Goal: Find specific page/section: Find specific page/section

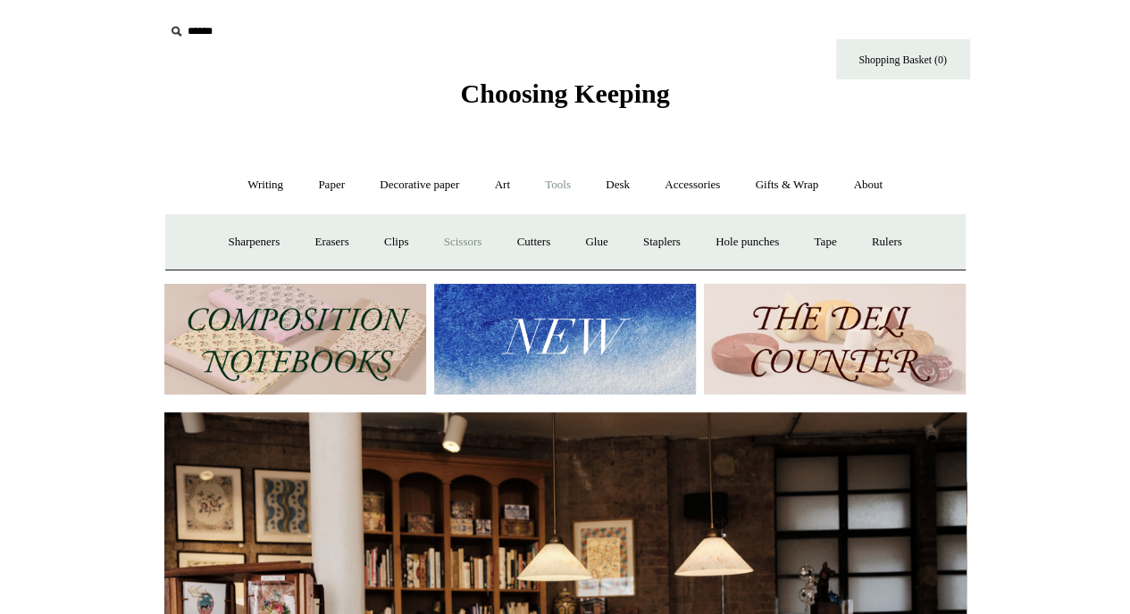
click at [458, 246] on link "Scissors" at bounding box center [463, 242] width 71 height 47
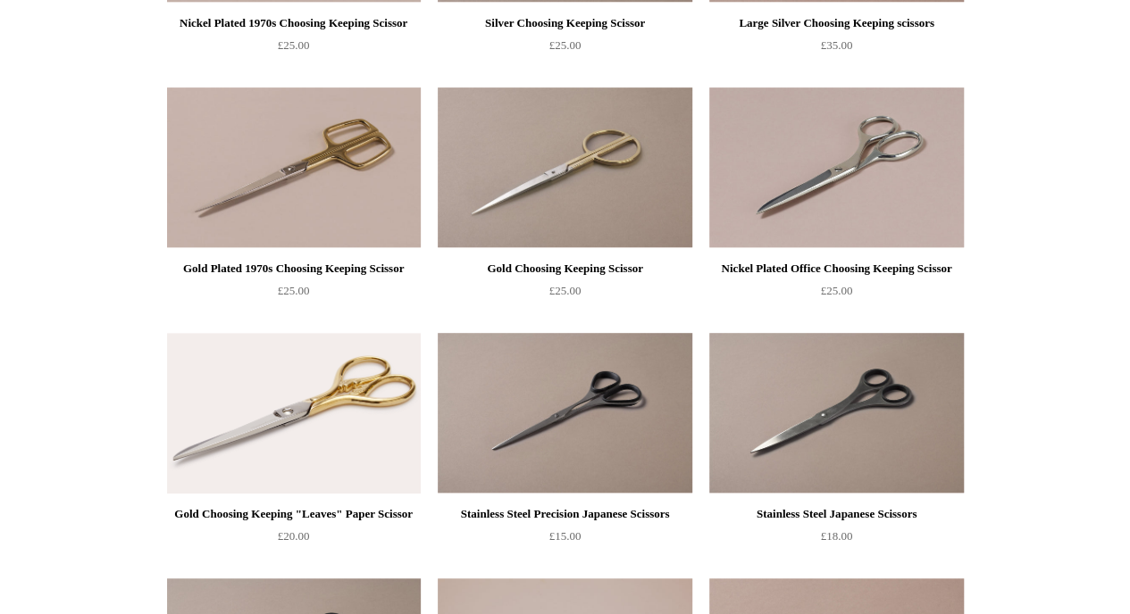
scroll to position [389, 0]
click at [899, 203] on img at bounding box center [836, 168] width 254 height 161
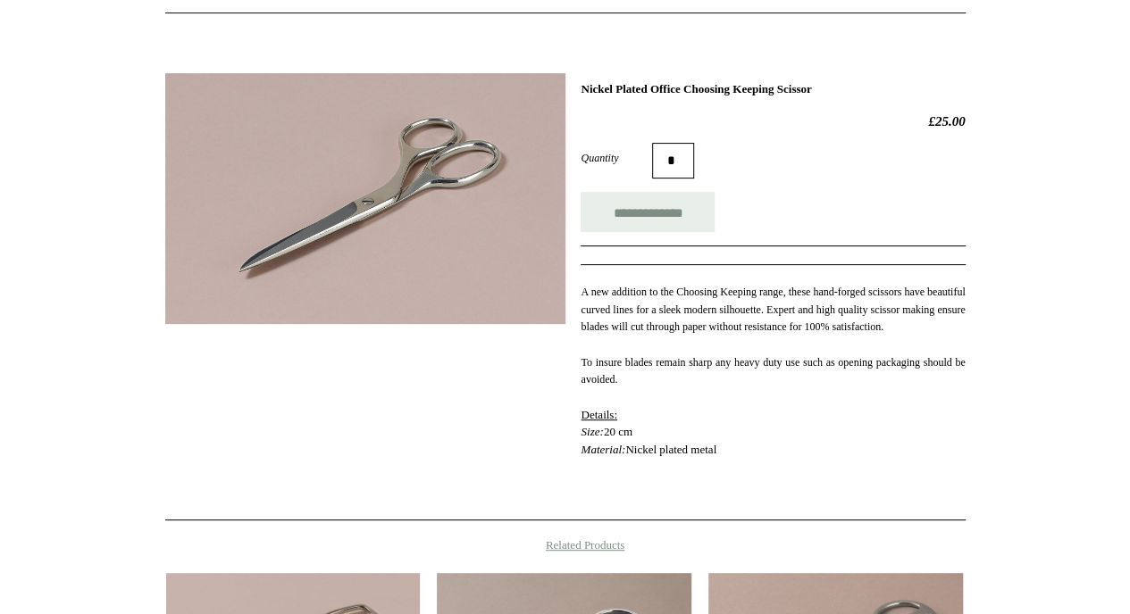
scroll to position [205, 0]
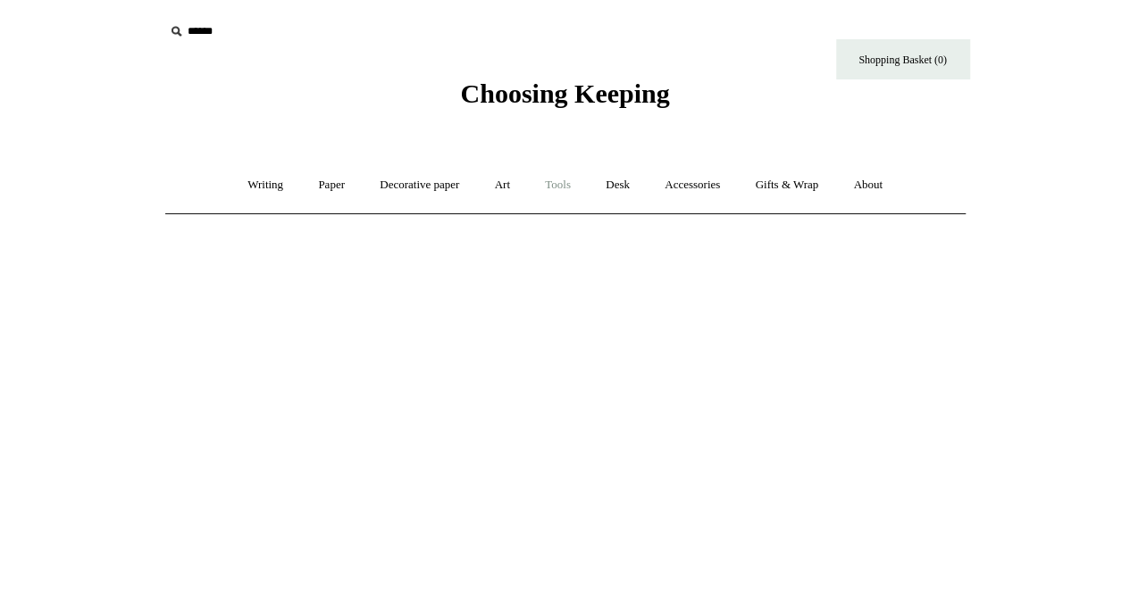
click at [561, 185] on link "Tools +" at bounding box center [558, 185] width 58 height 47
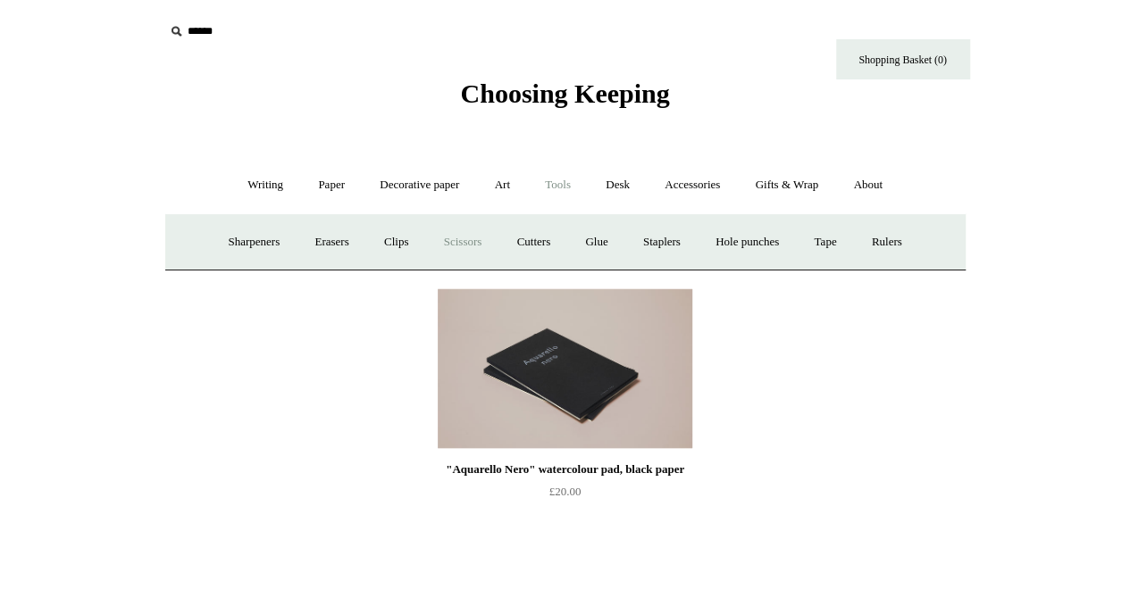
click at [464, 247] on link "Scissors" at bounding box center [463, 242] width 71 height 47
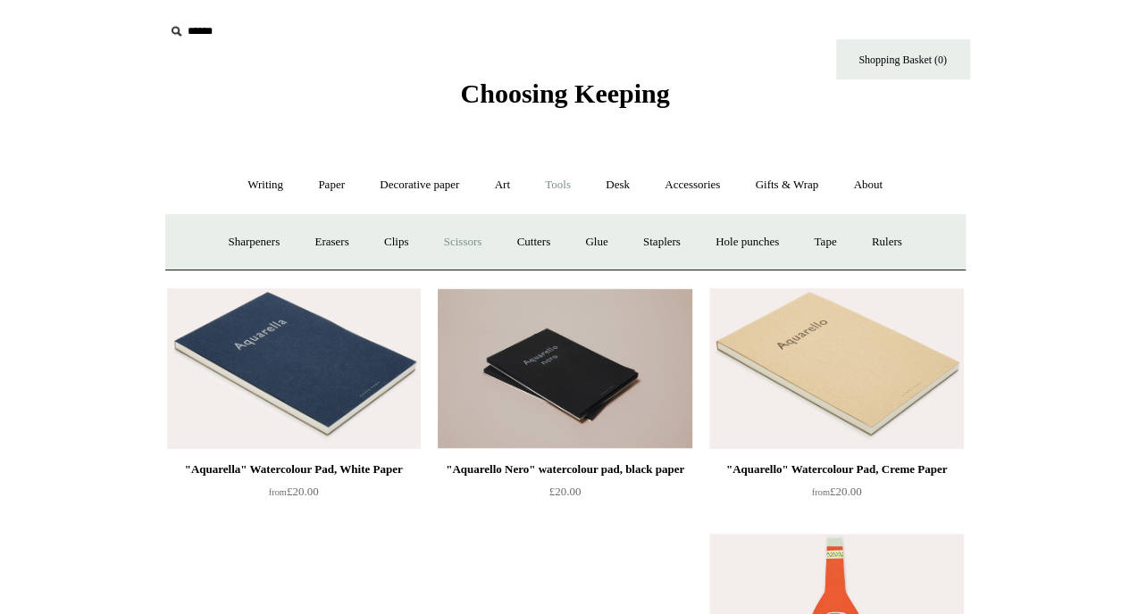
click at [461, 243] on link "Scissors" at bounding box center [463, 242] width 71 height 47
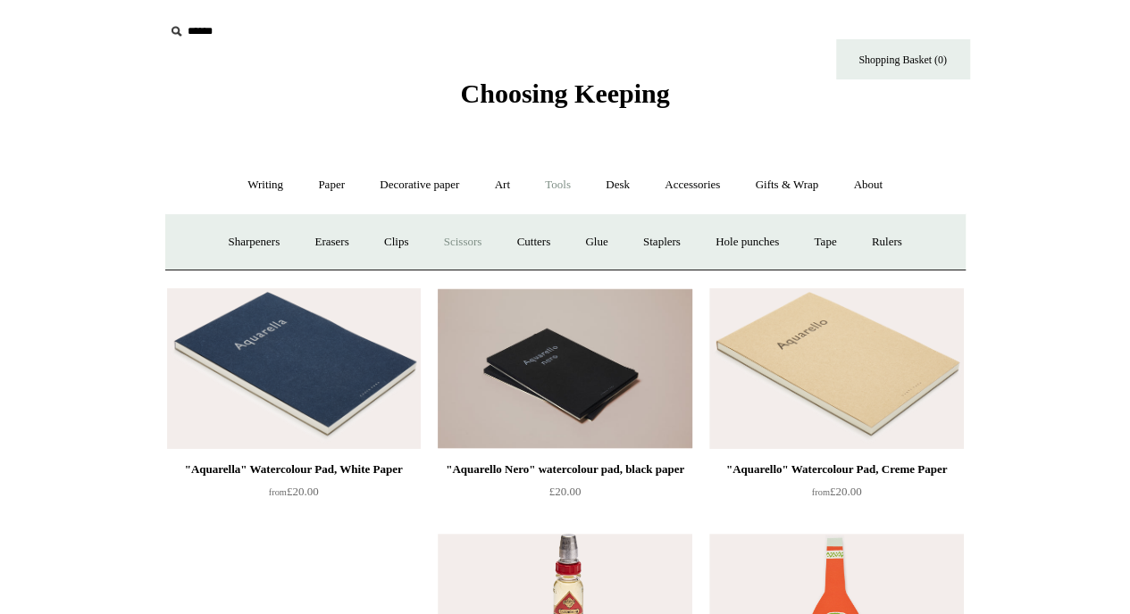
click at [461, 243] on link "Scissors" at bounding box center [463, 242] width 71 height 47
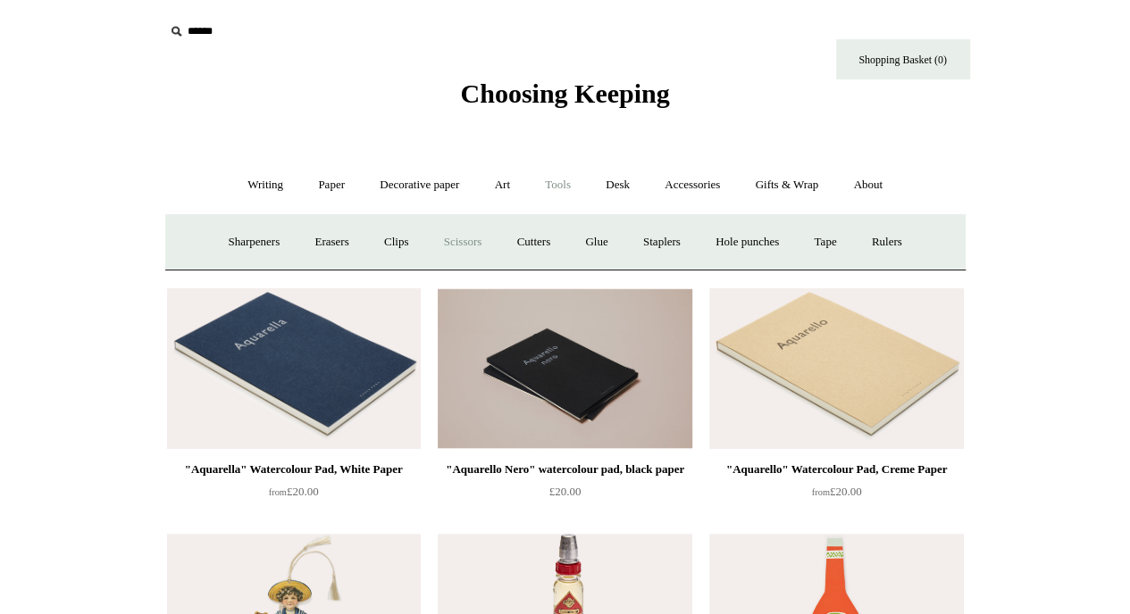
click at [468, 240] on link "Scissors" at bounding box center [463, 242] width 71 height 47
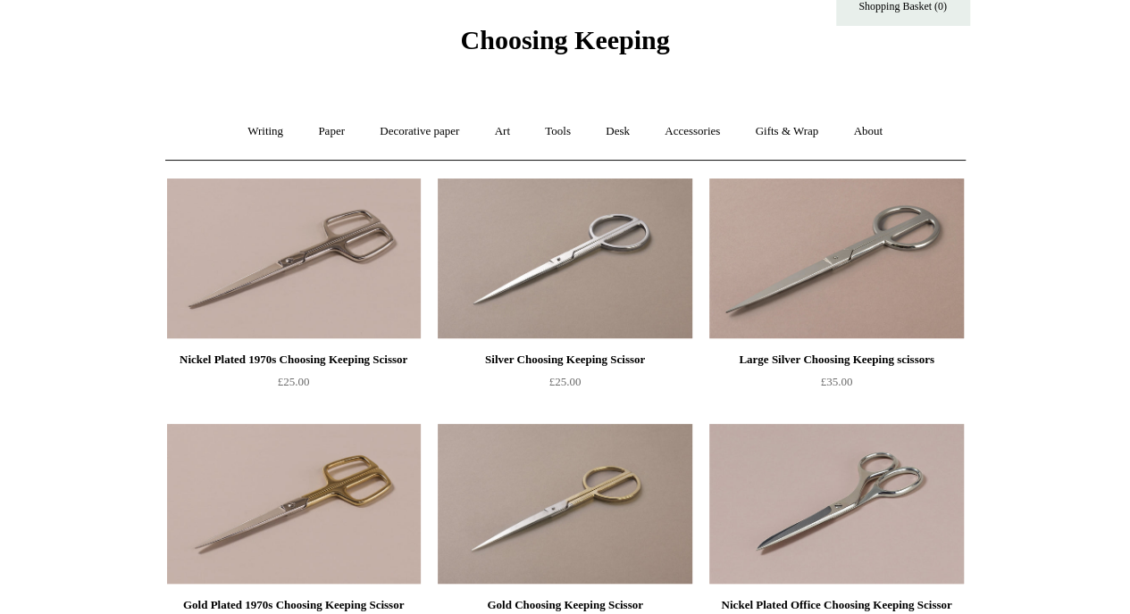
scroll to position [33, 0]
